Goal: Use online tool/utility: Utilize a website feature to perform a specific function

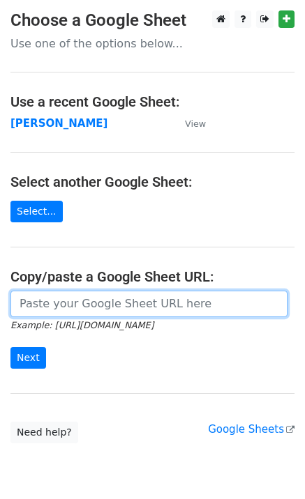
click at [93, 299] on input "url" at bounding box center [148, 304] width 277 height 26
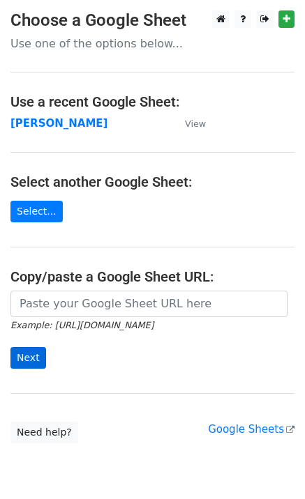
click at [77, 363] on form "Example: [URL][DOMAIN_NAME] Next" at bounding box center [152, 330] width 284 height 78
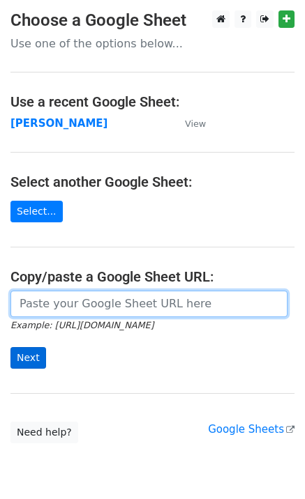
click at [73, 306] on input "url" at bounding box center [148, 304] width 277 height 26
paste input "[URL][DOMAIN_NAME]"
type input "[URL][DOMAIN_NAME]"
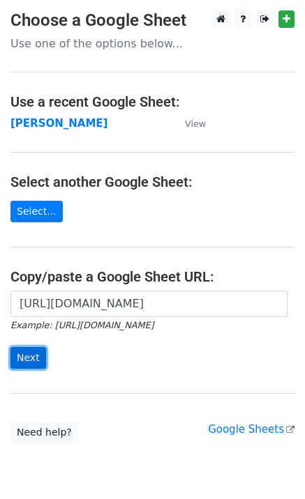
click at [33, 357] on input "Next" at bounding box center [28, 358] width 36 height 22
click at [32, 361] on input "Next" at bounding box center [28, 358] width 36 height 22
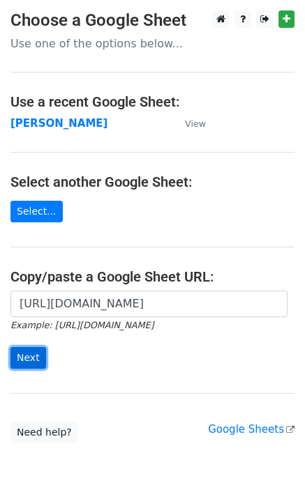
click at [32, 361] on input "Next" at bounding box center [28, 358] width 36 height 22
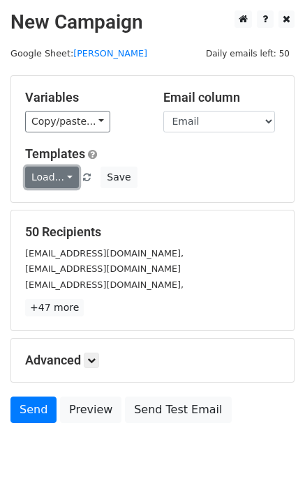
click at [58, 179] on link "Load..." at bounding box center [52, 178] width 54 height 22
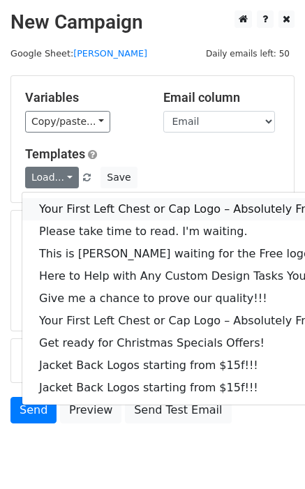
click at [59, 208] on link "Your First Left Chest or Cap Logo – Absolutely Free" at bounding box center [188, 209] width 333 height 22
